Goal: Task Accomplishment & Management: Use online tool/utility

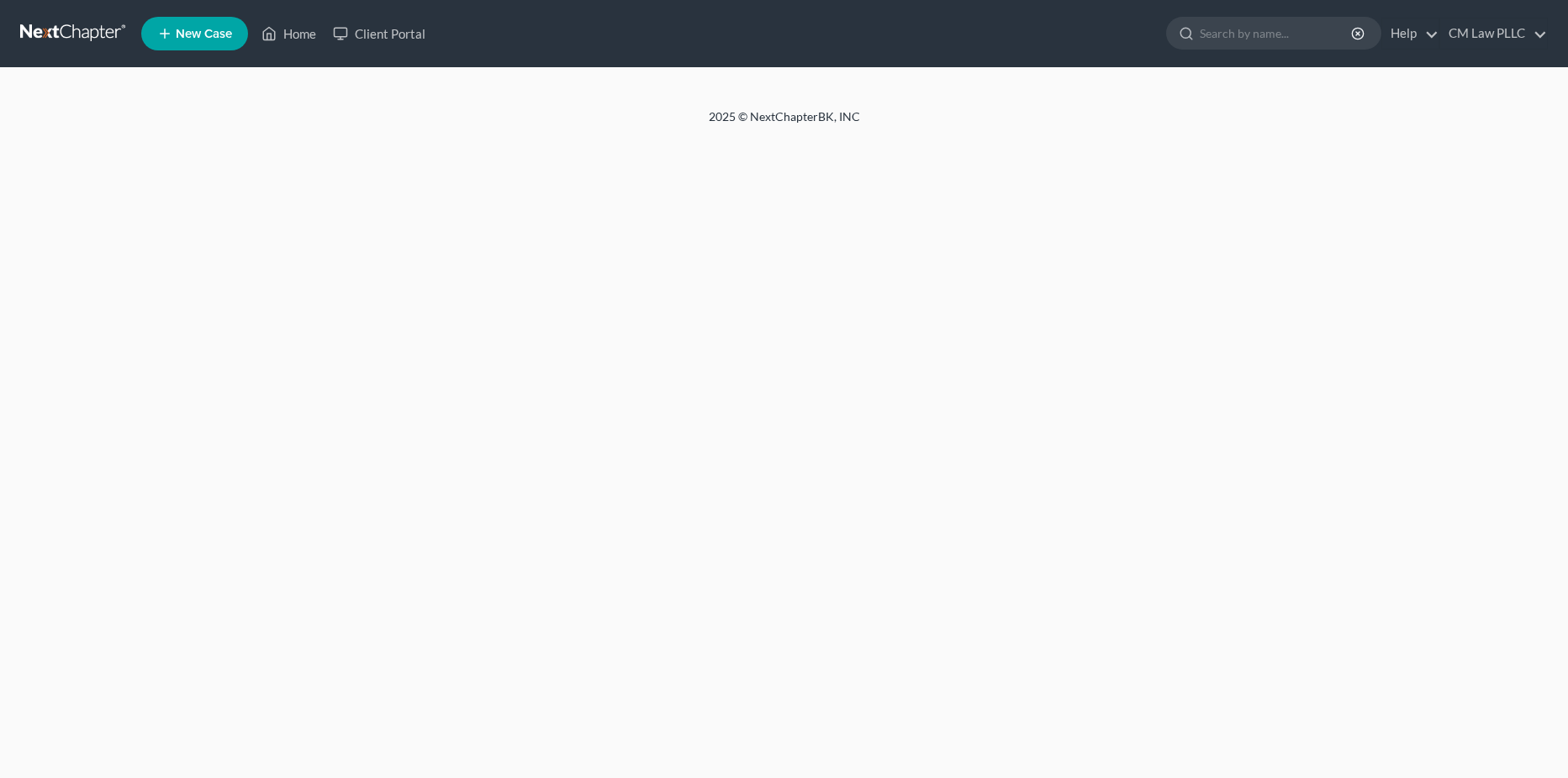
select select "1"
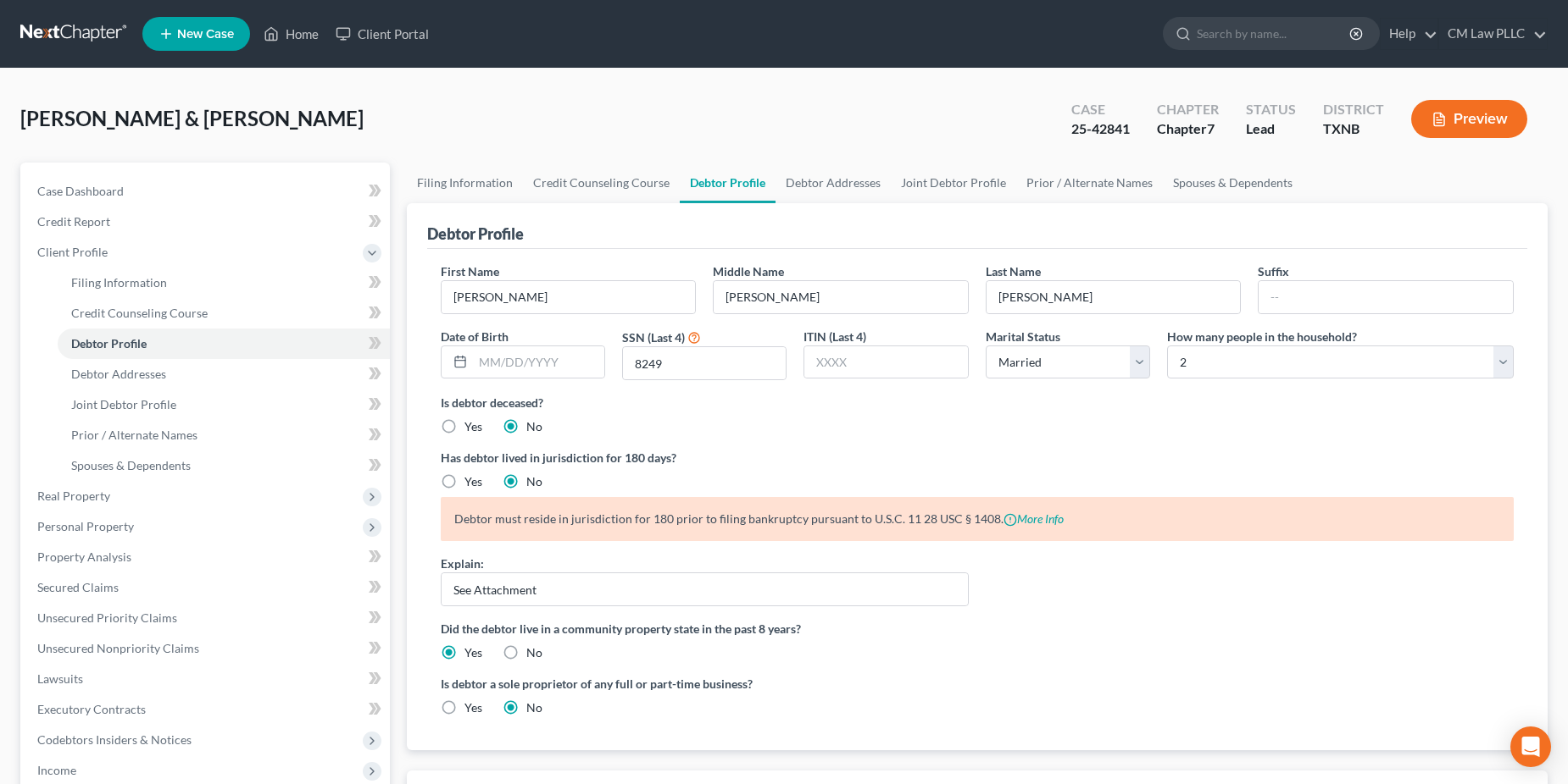
click at [91, 27] on link at bounding box center [74, 33] width 109 height 30
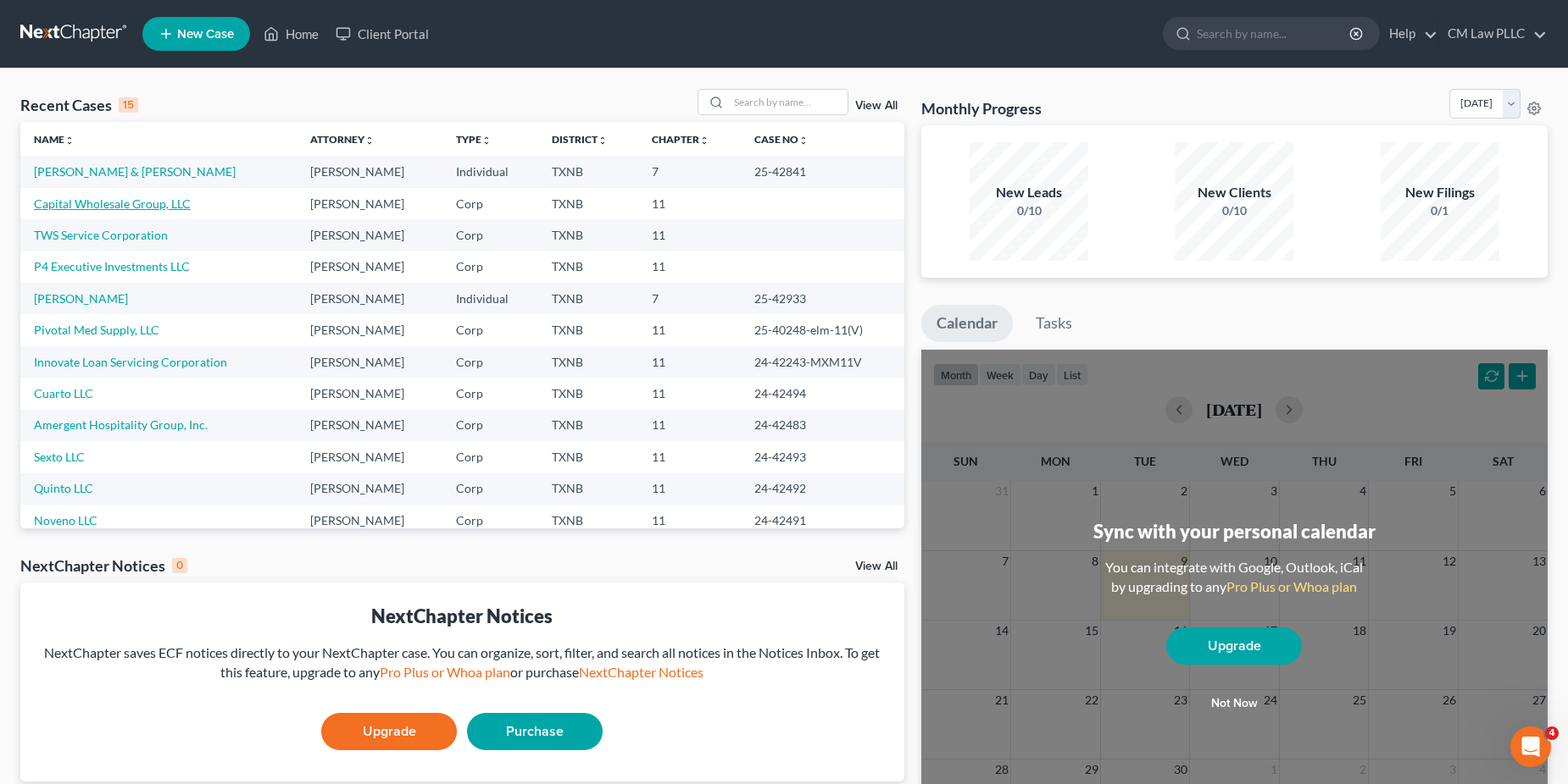
click at [117, 206] on link "Capital Wholesale Group, LLC" at bounding box center [112, 203] width 157 height 15
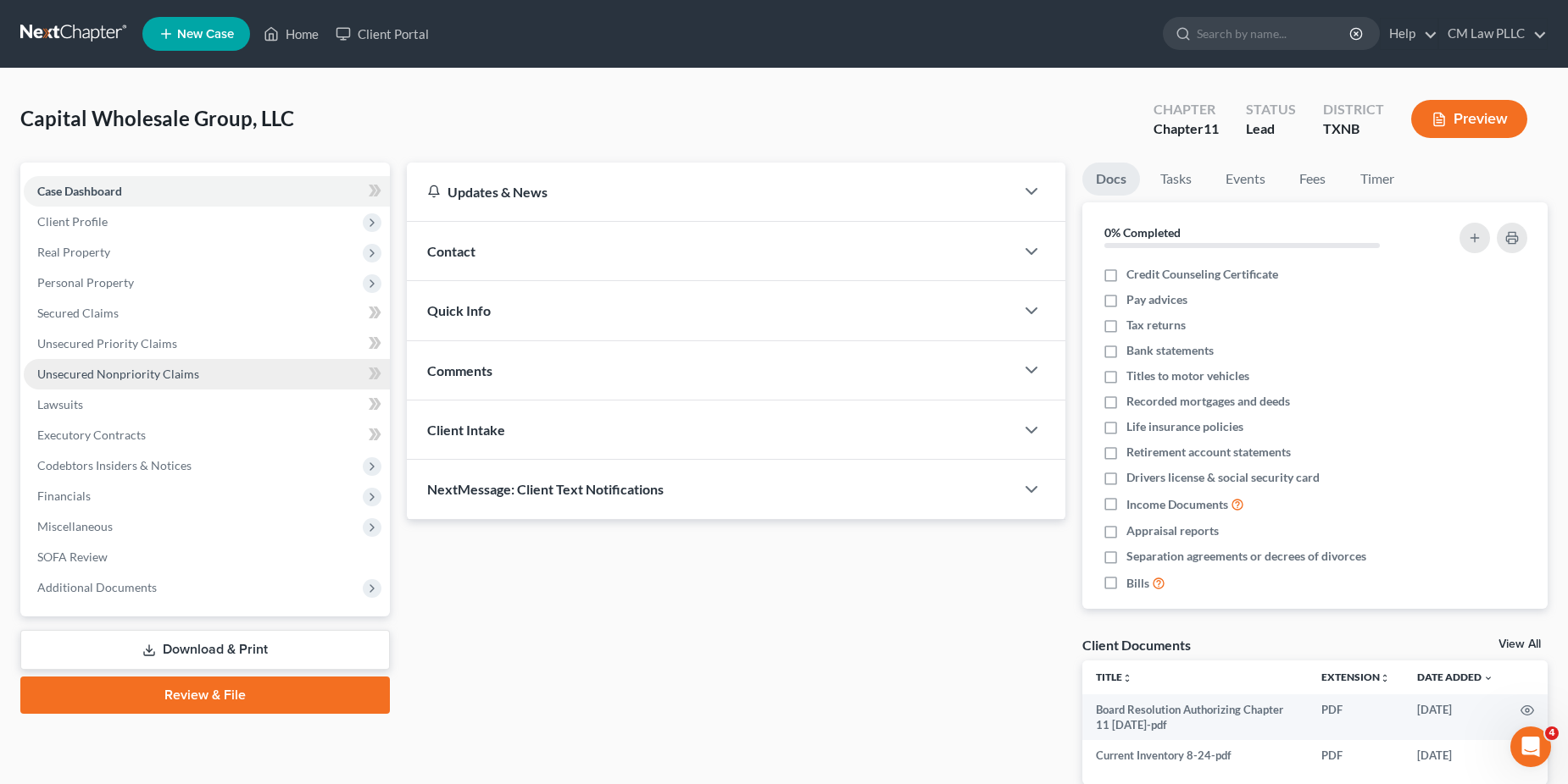
click at [108, 372] on span "Unsecured Nonpriority Claims" at bounding box center [117, 373] width 161 height 15
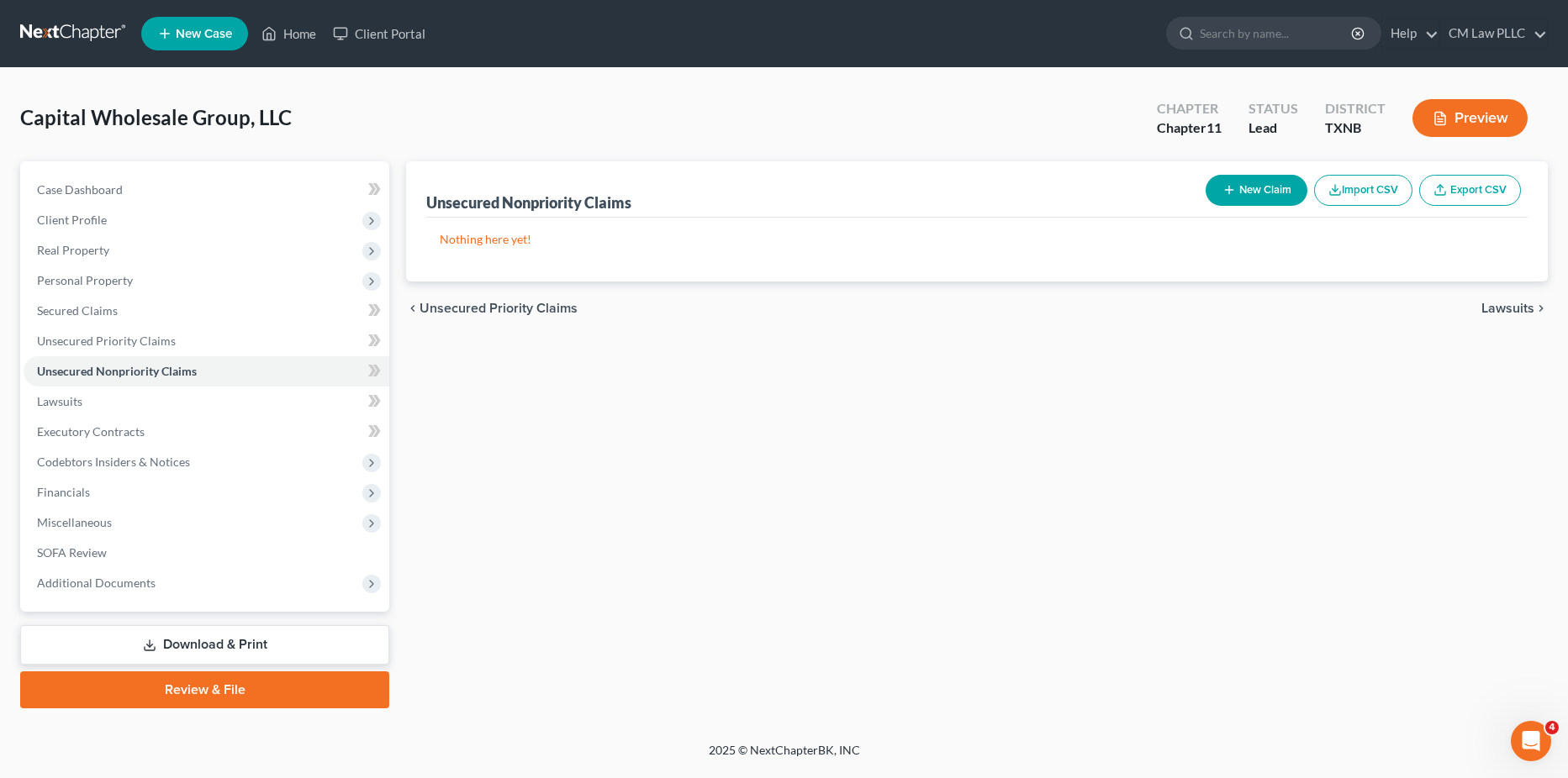
click at [1466, 188] on link "Export CSV" at bounding box center [1469, 190] width 102 height 31
click at [1366, 181] on button "Import CSV" at bounding box center [1362, 190] width 98 height 31
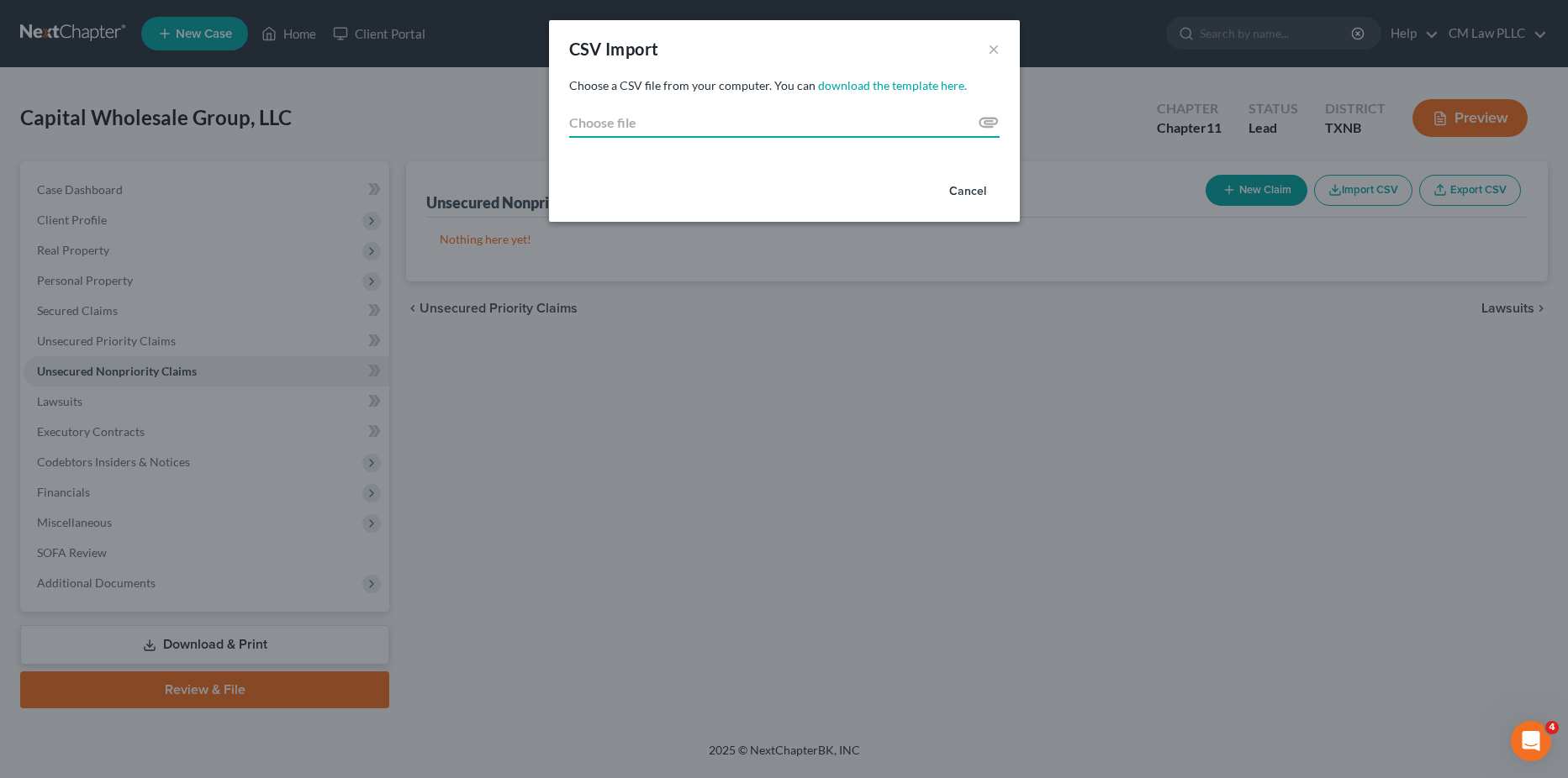
click at [984, 126] on input "Choose file" at bounding box center [785, 122] width 431 height 30
type input "C:\fakepath\Creditor Import.csv"
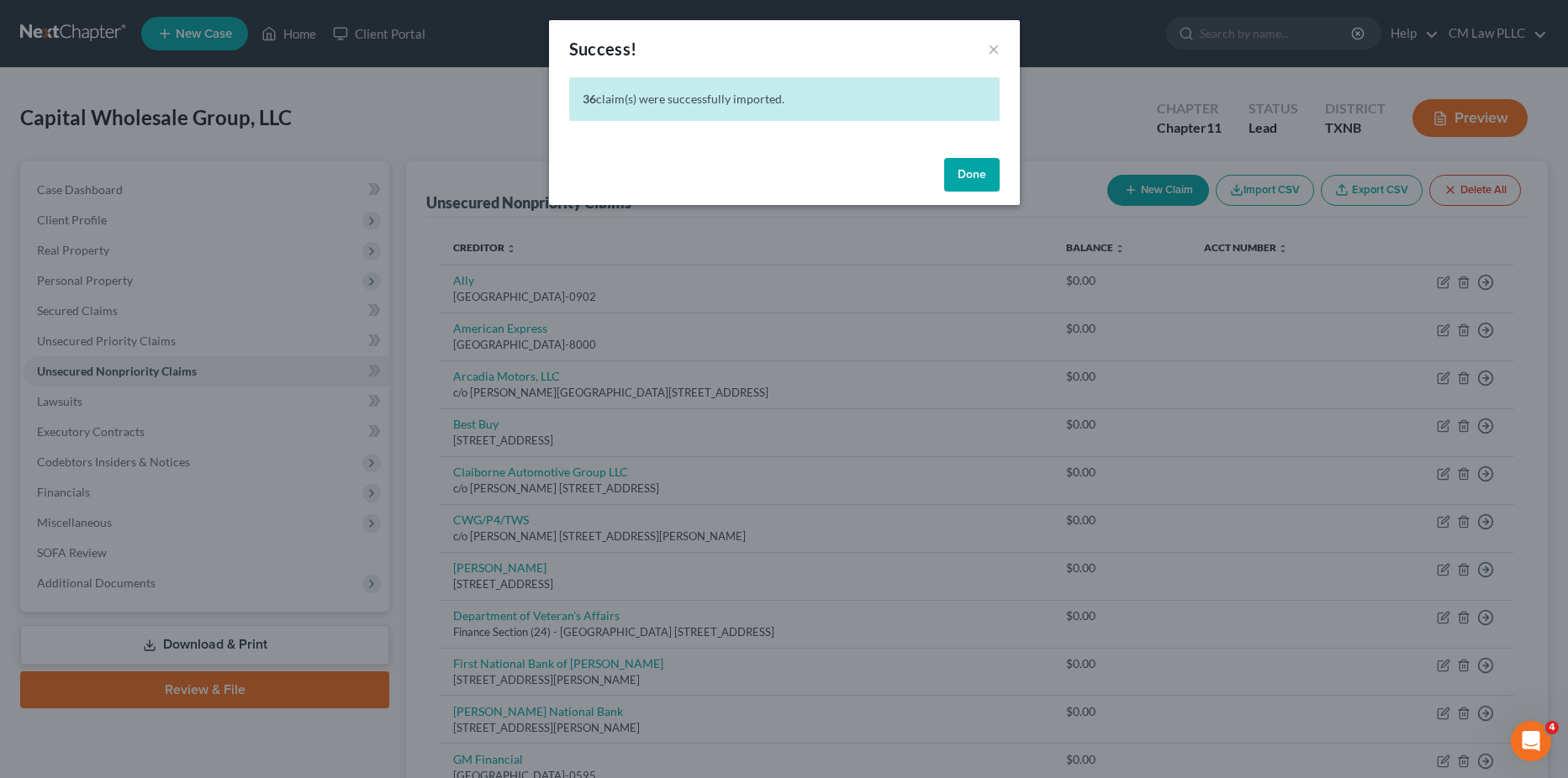
click at [968, 178] on button "Done" at bounding box center [971, 175] width 55 height 34
